Goal: Find contact information: Find contact information

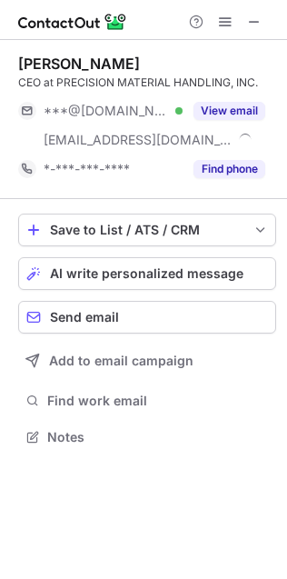
scroll to position [423, 287]
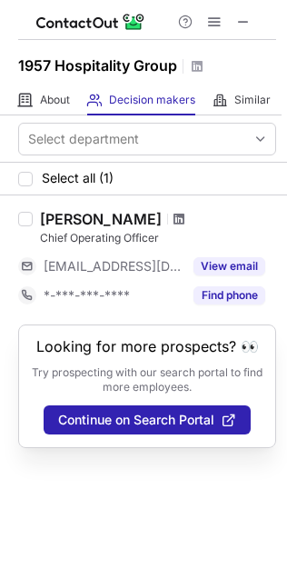
click at [174, 217] on span at bounding box center [179, 219] width 11 height 15
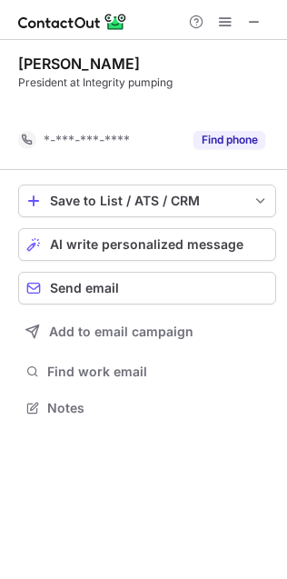
scroll to position [8, 9]
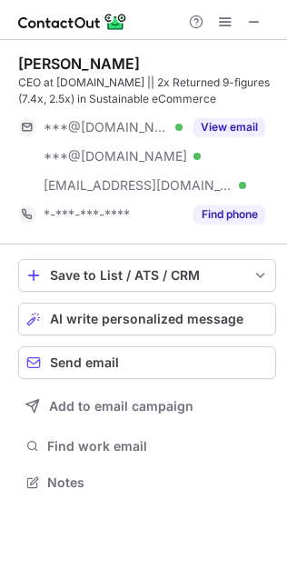
scroll to position [470, 287]
click at [30, 82] on div "CEO at [DOMAIN_NAME] || 2x Returned 9-figures (7.4x, 2.5x) in Sustainable eComm…" at bounding box center [147, 91] width 258 height 33
drag, startPoint x: 30, startPoint y: 82, endPoint x: 23, endPoint y: 57, distance: 25.6
click at [23, 57] on div "[PERSON_NAME] CEO at [DOMAIN_NAME] || 2x Returned 9-figures (7.4x, 2.5x) in Sus…" at bounding box center [147, 81] width 258 height 53
click at [23, 57] on div "Phil Michaelson" at bounding box center [79, 64] width 122 height 18
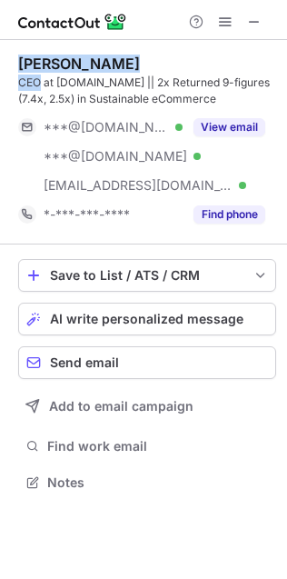
drag, startPoint x: 23, startPoint y: 57, endPoint x: 28, endPoint y: 84, distance: 26.9
click at [28, 83] on div "Phil Michaelson CEO at FastGrowingTrees.com || 2x Returned 9-figures (7.4x, 2.5…" at bounding box center [147, 81] width 258 height 53
copy div "Phil Michaelson CEO"
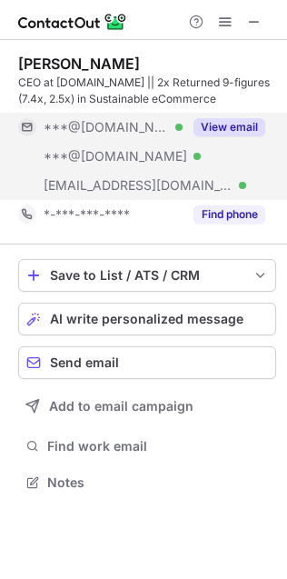
click at [123, 187] on span "***@keepideas.com" at bounding box center [138, 185] width 189 height 16
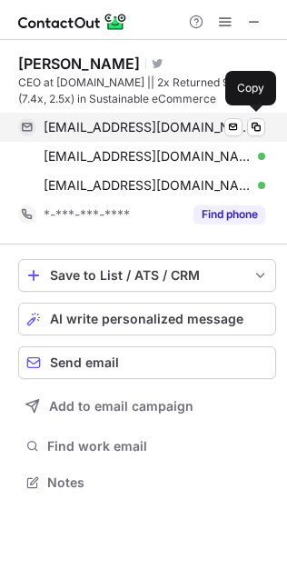
click at [88, 131] on span "pmichaelson@gmail.com" at bounding box center [148, 127] width 208 height 16
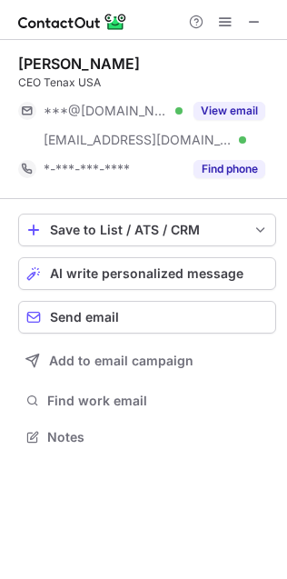
scroll to position [423, 287]
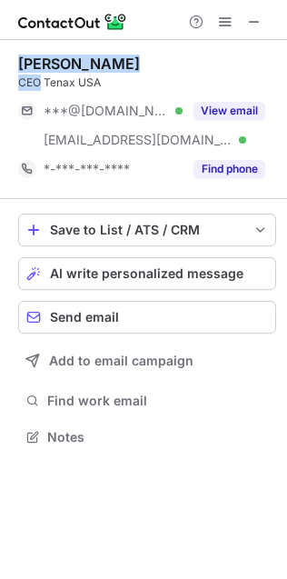
drag, startPoint x: 39, startPoint y: 81, endPoint x: 20, endPoint y: 62, distance: 27.0
click at [20, 61] on div "[PERSON_NAME] CEO Tenax USA" at bounding box center [147, 73] width 258 height 36
copy div "[PERSON_NAME] CEO"
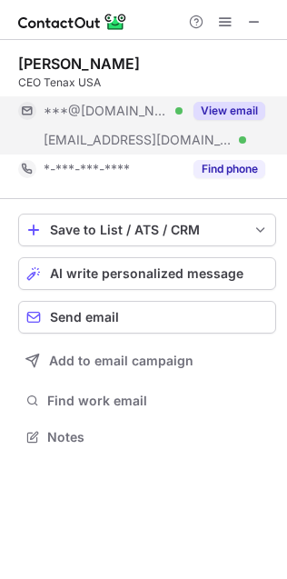
click at [178, 109] on div "***@[DOMAIN_NAME] Verified" at bounding box center [113, 111] width 139 height 16
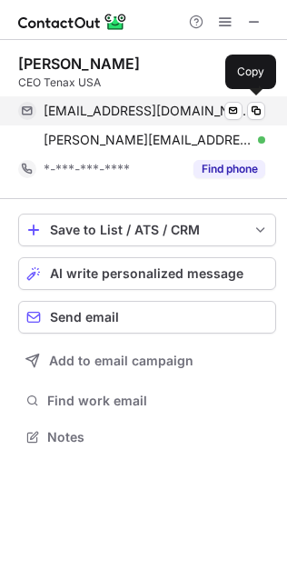
click at [161, 108] on span "briangambrell@gmail.com" at bounding box center [148, 111] width 208 height 16
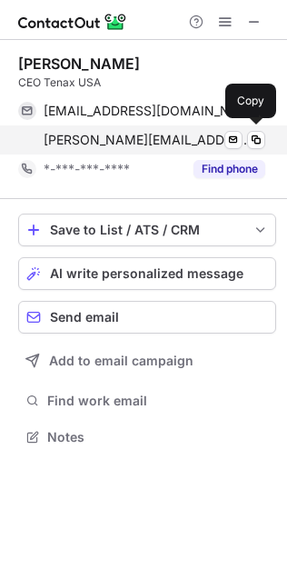
click at [136, 127] on div "brian@tenaxusa.com Verified Send email Copy" at bounding box center [141, 139] width 247 height 29
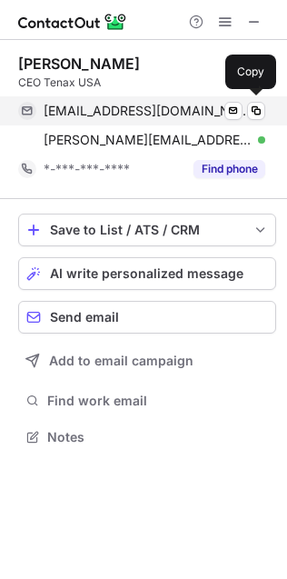
click at [126, 111] on span "briangambrell@gmail.com" at bounding box center [148, 111] width 208 height 16
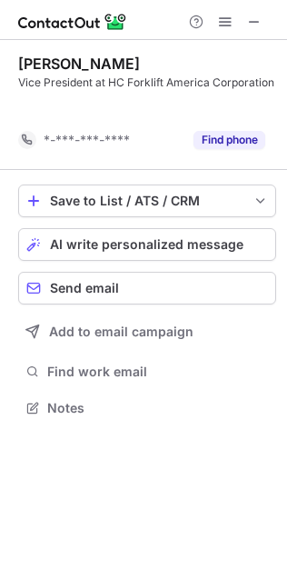
scroll to position [8, 9]
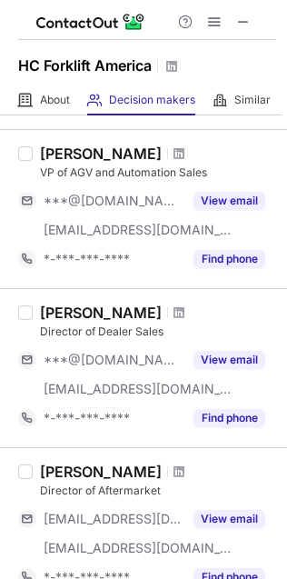
scroll to position [328, 0]
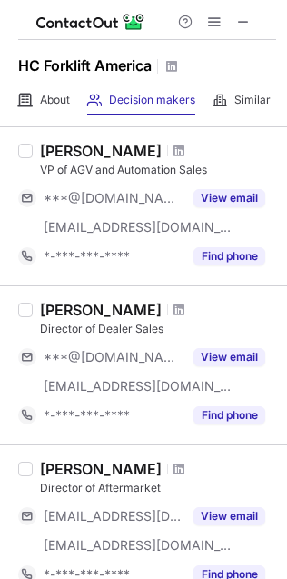
click at [118, 324] on div "Director of Dealer Sales" at bounding box center [158, 329] width 236 height 16
click at [77, 327] on div "Director of Dealer Sales" at bounding box center [158, 329] width 236 height 16
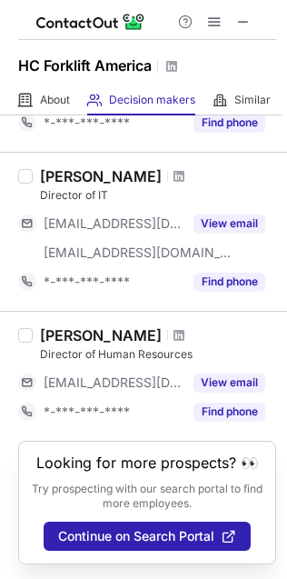
scroll to position [800, 0]
click at [147, 346] on div "Director of Human Resources" at bounding box center [158, 354] width 236 height 16
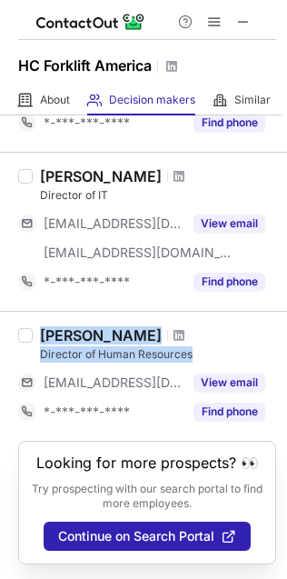
drag, startPoint x: 147, startPoint y: 341, endPoint x: 60, endPoint y: 316, distance: 90.6
click at [60, 326] on div "[PERSON_NAME] Director of Human Resources" at bounding box center [158, 344] width 236 height 36
copy div "[PERSON_NAME] Director of Human Resources"
click at [155, 346] on div "Director of Human Resources" at bounding box center [158, 354] width 236 height 16
drag, startPoint x: 199, startPoint y: 341, endPoint x: 35, endPoint y: 313, distance: 165.8
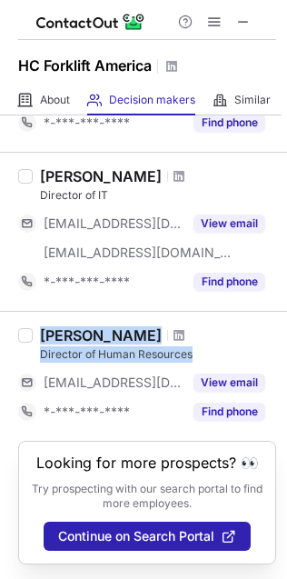
click at [35, 326] on div "[PERSON_NAME] Director of Human Resources [EMAIL_ADDRESS][DOMAIN_NAME] View ema…" at bounding box center [155, 376] width 244 height 100
copy div "[PERSON_NAME] Director of Human Resources"
click at [65, 326] on div "[PERSON_NAME]" at bounding box center [101, 335] width 122 height 18
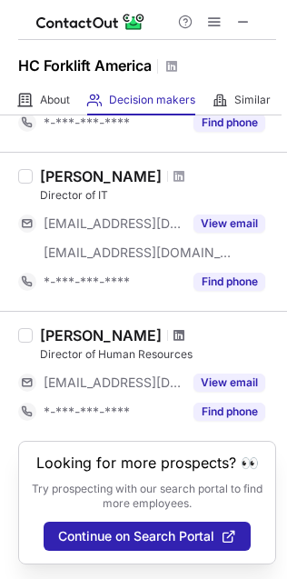
click at [174, 328] on span at bounding box center [179, 335] width 11 height 15
click at [91, 167] on div "Michael Kendall" at bounding box center [101, 176] width 122 height 18
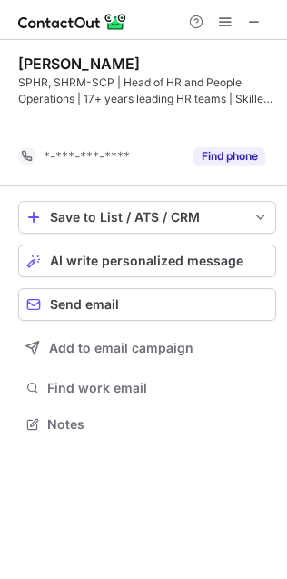
scroll to position [8, 9]
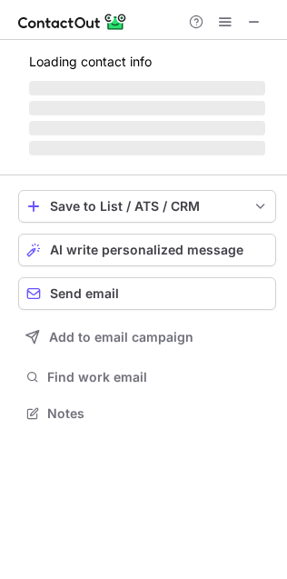
scroll to position [9, 9]
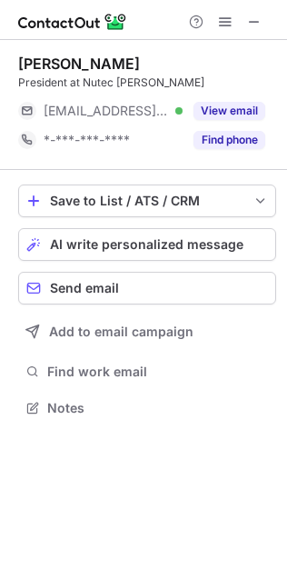
click at [85, 65] on div "Gilberto Walls" at bounding box center [79, 64] width 122 height 18
drag, startPoint x: 85, startPoint y: 65, endPoint x: 52, endPoint y: 57, distance: 33.7
click at [52, 57] on div "Gilberto Walls" at bounding box center [79, 64] width 122 height 18
copy div "Gilberto Walls"
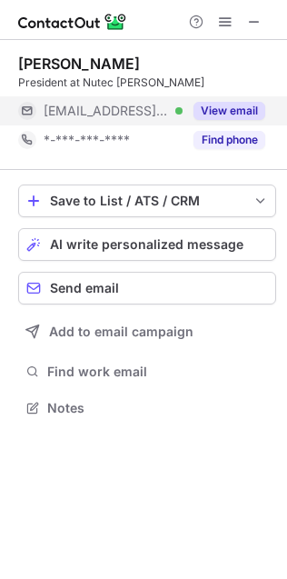
click at [140, 104] on div "***@nutec.com Verified" at bounding box center [113, 111] width 139 height 16
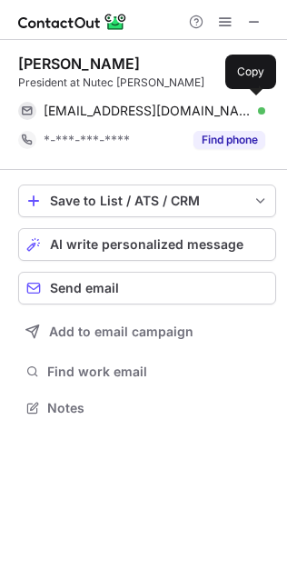
click at [120, 106] on span "gilbertowalls@nutec.com" at bounding box center [148, 111] width 208 height 16
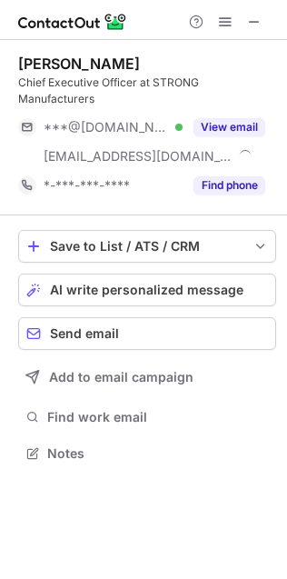
scroll to position [423, 287]
click at [113, 79] on div "Chief Executive Officer at STRONG Manufacturers" at bounding box center [147, 91] width 258 height 33
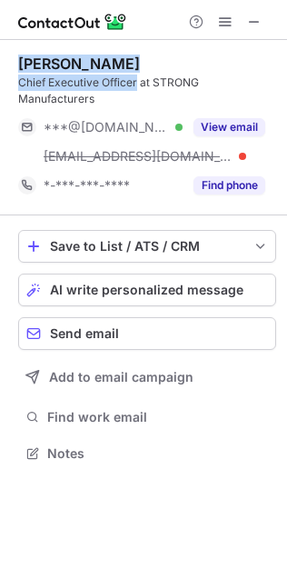
drag, startPoint x: 113, startPoint y: 79, endPoint x: 33, endPoint y: 55, distance: 83.4
click at [33, 55] on div "[PERSON_NAME] Chief Executive Officer at STRONG Manufacturers" at bounding box center [147, 81] width 258 height 53
copy div "[PERSON_NAME] Chief Executive Officer"
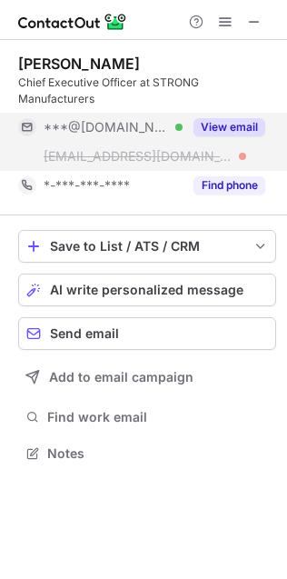
click at [74, 119] on span "***@[DOMAIN_NAME]" at bounding box center [106, 127] width 125 height 16
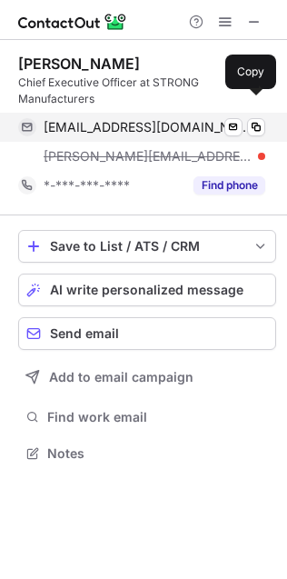
click at [80, 119] on span "[EMAIL_ADDRESS][DOMAIN_NAME]" at bounding box center [148, 127] width 208 height 16
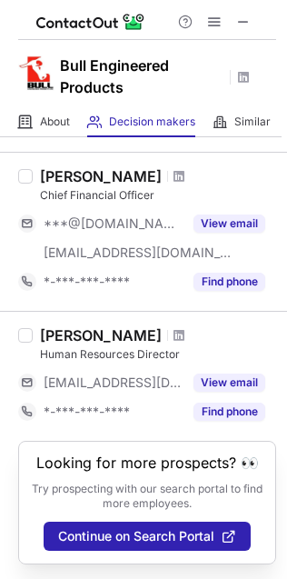
scroll to position [213, 0]
